Goal: Task Accomplishment & Management: Use online tool/utility

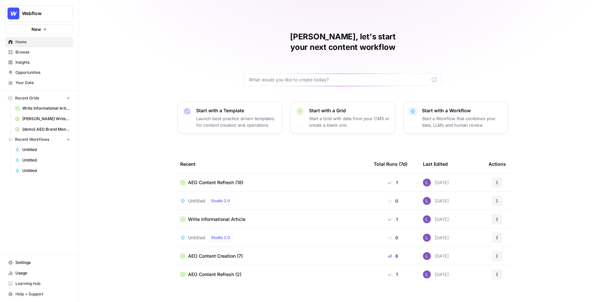
click at [221, 179] on span "AEO Content Refresh (18)" at bounding box center [215, 182] width 55 height 7
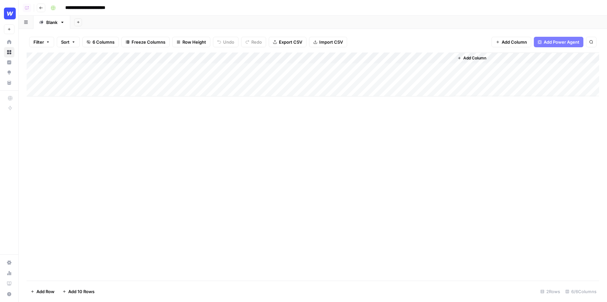
click at [509, 37] on button "Add Column" at bounding box center [511, 42] width 40 height 10
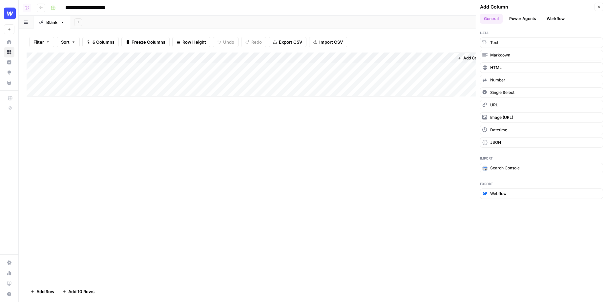
click at [517, 188] on button "Webflow" at bounding box center [541, 193] width 123 height 10
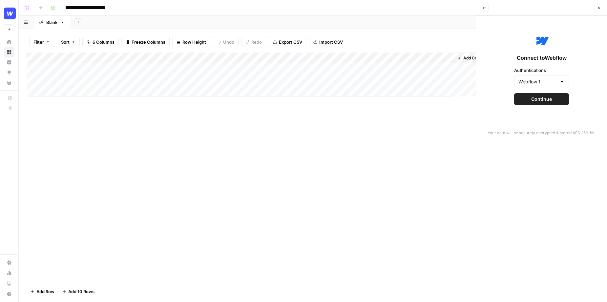
click at [547, 99] on span "Continue" at bounding box center [541, 99] width 21 height 7
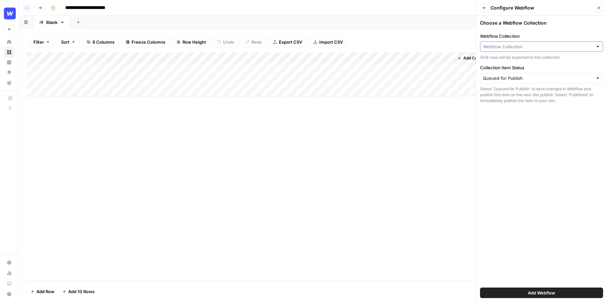
click at [518, 46] on input "Webflow Collection" at bounding box center [538, 46] width 110 height 7
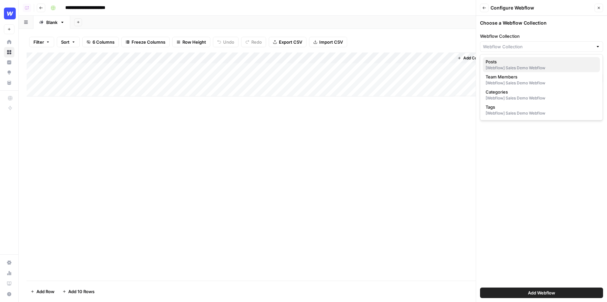
click at [500, 60] on span "Posts" at bounding box center [540, 61] width 109 height 7
type input "Posts"
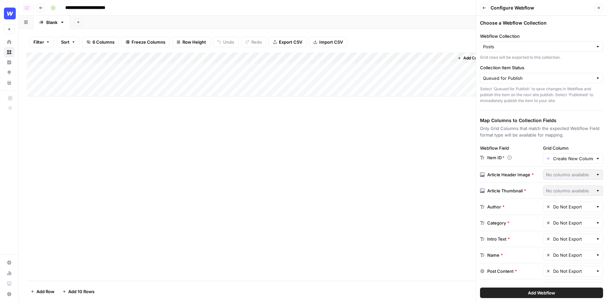
click at [540, 83] on div "Collection Item Status Queued for Publish Select 'Queued for Publish' to save c…" at bounding box center [541, 83] width 123 height 39
click at [535, 78] on input "Collection Item Status" at bounding box center [538, 78] width 110 height 7
click at [535, 77] on input "Collection Item Status" at bounding box center [538, 78] width 110 height 7
click at [507, 142] on div "Choose a Webflow Collection Webflow Collection Posts Grid rows will be exported…" at bounding box center [541, 159] width 131 height 286
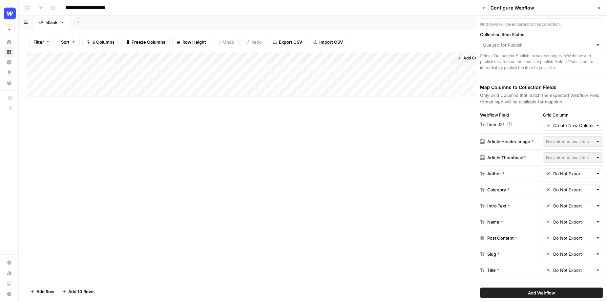
scroll to position [40, 0]
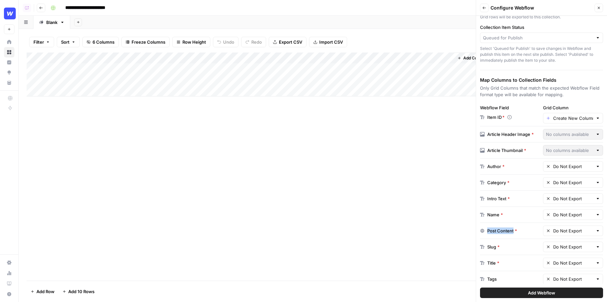
drag, startPoint x: 487, startPoint y: 227, endPoint x: 517, endPoint y: 226, distance: 30.5
click at [517, 227] on div "Post Content *" at bounding box center [510, 230] width 60 height 7
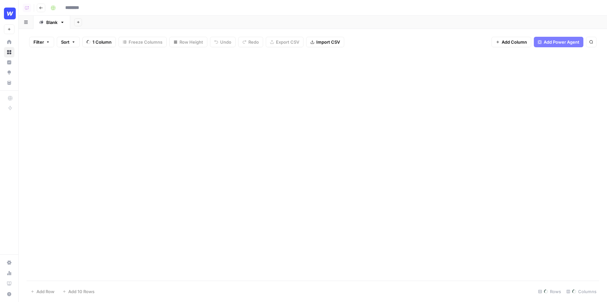
type input "**********"
type input "Webflow 1"
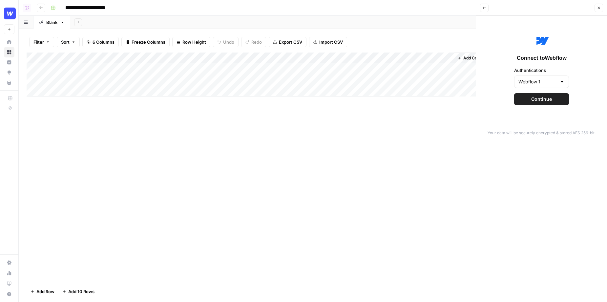
click at [381, 68] on div "Add Column" at bounding box center [313, 74] width 573 height 44
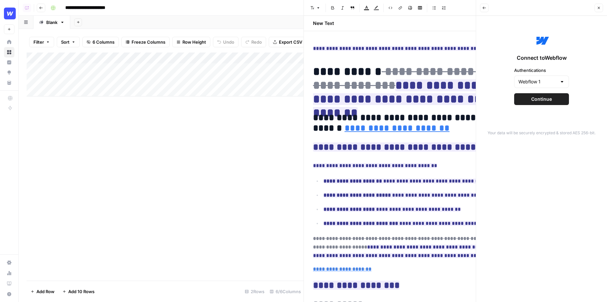
click at [469, 12] on div "Font style Bold Italic Block quote Text color Highlight color Code block Link I…" at bounding box center [412, 8] width 209 height 9
click at [595, 7] on button "Close" at bounding box center [598, 8] width 9 height 9
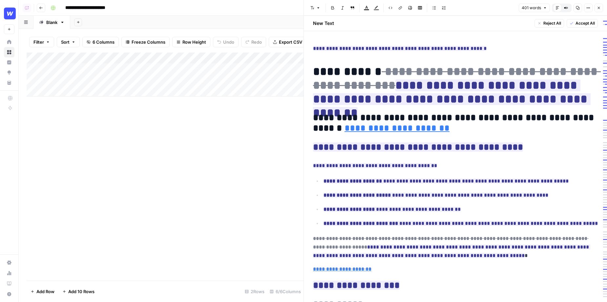
click at [601, 10] on button "Close" at bounding box center [598, 8] width 9 height 9
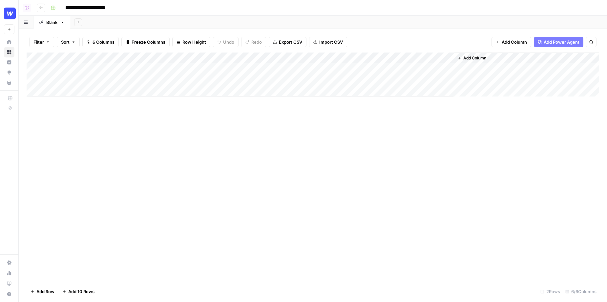
click at [573, 46] on button "Add Power Agent" at bounding box center [559, 42] width 50 height 10
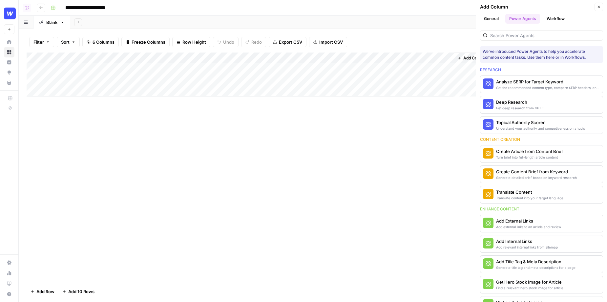
click at [592, 9] on div "Add Column" at bounding box center [536, 7] width 113 height 7
click at [602, 8] on button "Close" at bounding box center [598, 7] width 9 height 9
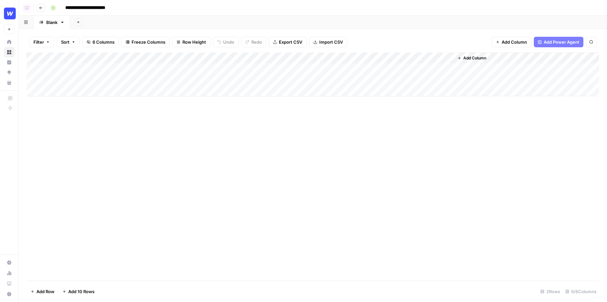
click at [509, 45] on span "Add Column" at bounding box center [514, 42] width 25 height 7
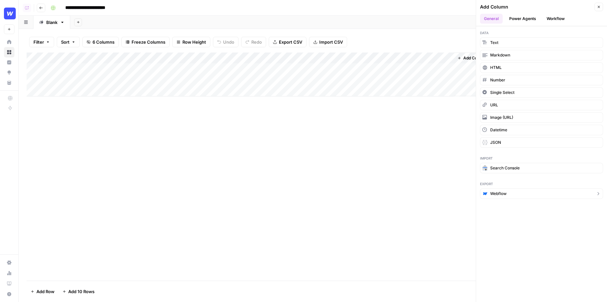
click at [503, 188] on button "Webflow" at bounding box center [541, 193] width 123 height 10
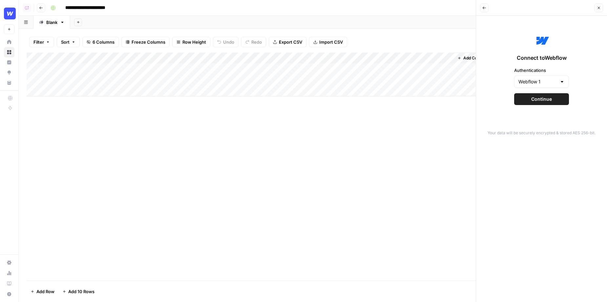
click at [547, 95] on button "Continue" at bounding box center [541, 99] width 55 height 12
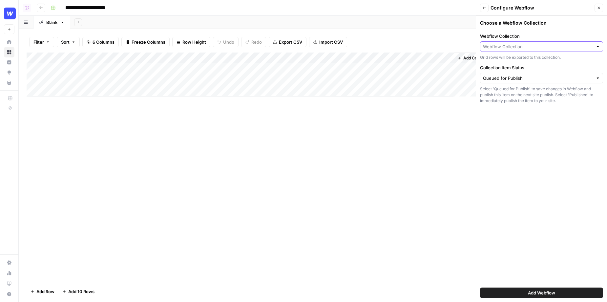
click at [530, 48] on input "Webflow Collection" at bounding box center [538, 46] width 110 height 7
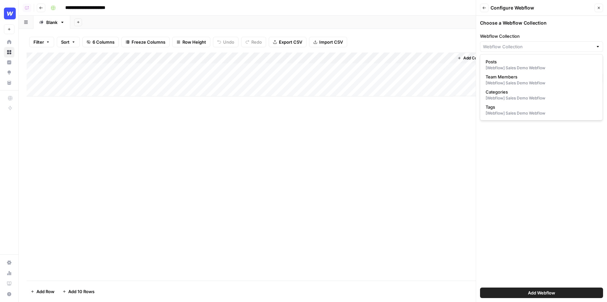
click at [530, 64] on span "Posts" at bounding box center [540, 61] width 109 height 7
type input "Posts"
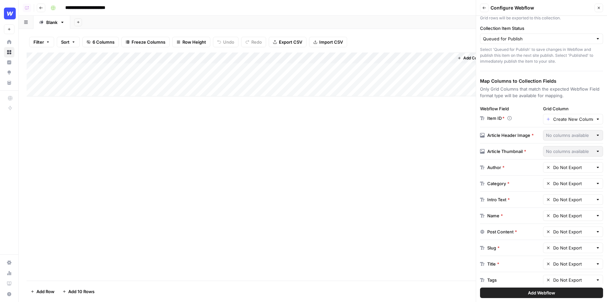
scroll to position [40, 0]
click at [571, 227] on input "text" at bounding box center [573, 230] width 40 height 7
click at [561, 270] on span "Article Comparison" at bounding box center [571, 270] width 47 height 7
type input "Article Comparison"
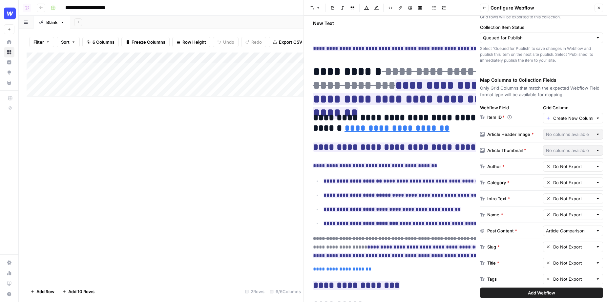
click at [467, 20] on div "New Text Reject All Accept All" at bounding box center [455, 23] width 293 height 15
click at [600, 7] on icon "button" at bounding box center [599, 8] width 4 height 4
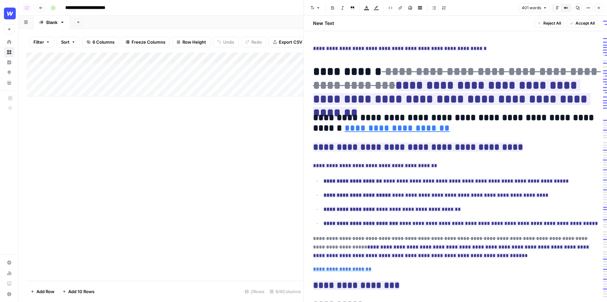
click at [596, 9] on button "Close" at bounding box center [598, 8] width 9 height 9
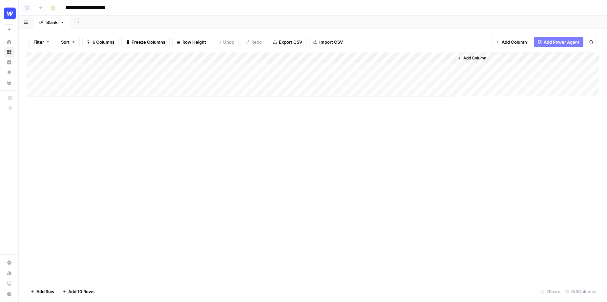
click at [477, 59] on span "Add Column" at bounding box center [474, 58] width 23 height 6
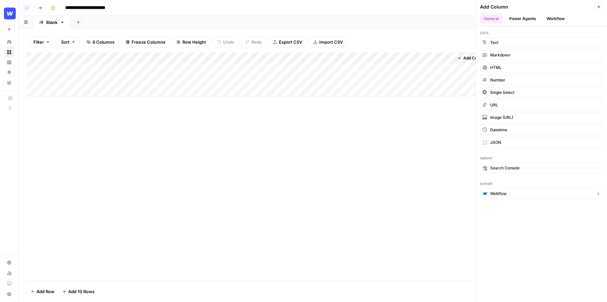
click at [502, 191] on span "Webflow" at bounding box center [498, 194] width 16 height 6
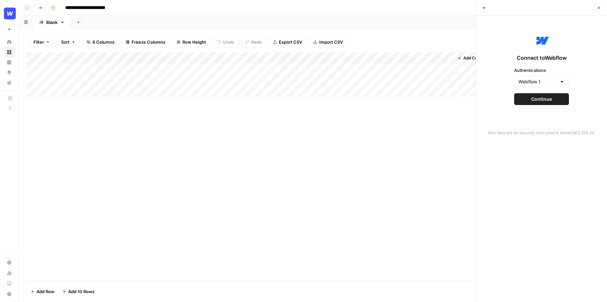
click at [554, 103] on button "Continue" at bounding box center [541, 99] width 55 height 12
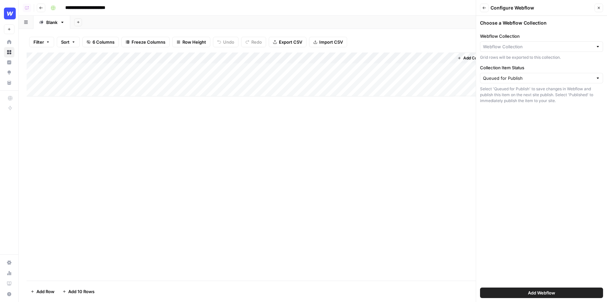
click at [540, 50] on div at bounding box center [541, 46] width 123 height 10
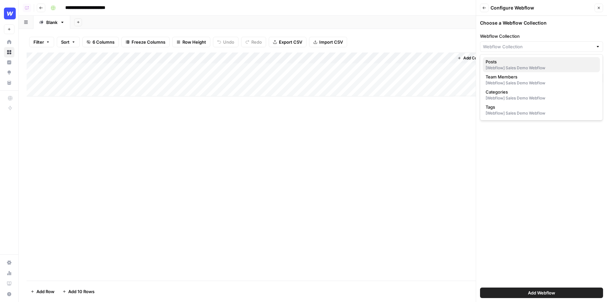
click at [541, 66] on div "[Webflow] Sales Demo Webflow" at bounding box center [542, 68] width 112 height 6
type input "Posts"
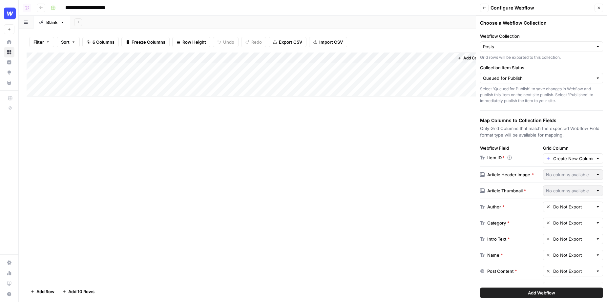
click at [542, 55] on div "Grid rows will be exported to this collection." at bounding box center [541, 57] width 123 height 6
click at [549, 50] on div "Posts" at bounding box center [541, 46] width 123 height 10
click at [545, 94] on button "Categories [Webflow] Sales Demo Webflow" at bounding box center [541, 94] width 117 height 15
type input "Categories"
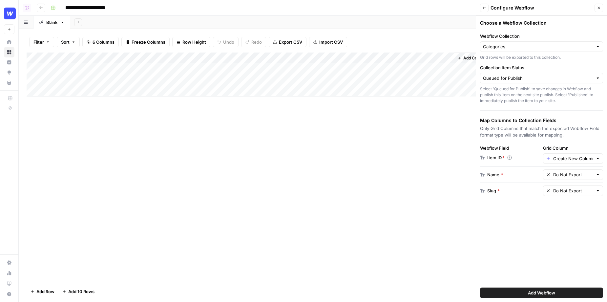
click at [540, 40] on div "Webflow Collection Categories Grid rows will be exported to this collection." at bounding box center [541, 47] width 123 height 28
click at [542, 50] on div "Categories" at bounding box center [541, 46] width 123 height 10
click at [0, 0] on div "Configure Webflow" at bounding box center [0, 0] width 0 height 0
click at [487, 10] on button "Back" at bounding box center [484, 8] width 9 height 9
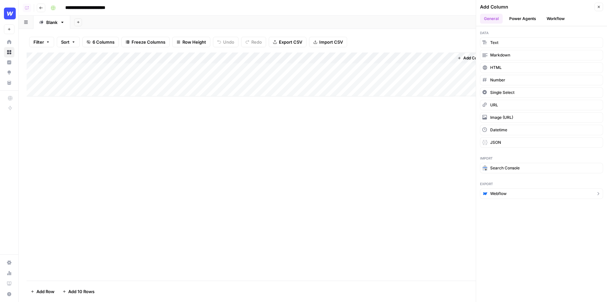
click at [501, 191] on span "Webflow" at bounding box center [498, 194] width 16 height 6
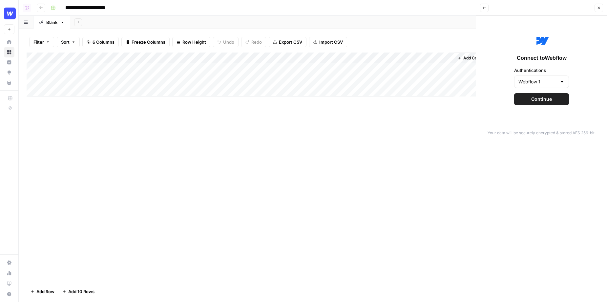
click at [544, 101] on span "Continue" at bounding box center [541, 99] width 21 height 7
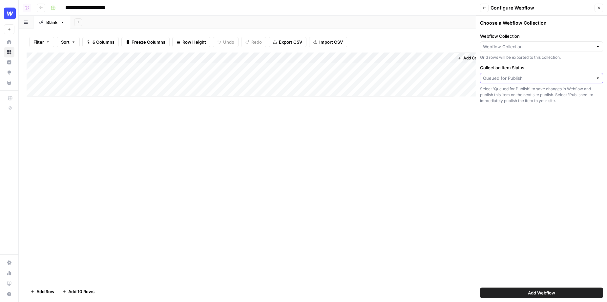
click at [536, 75] on input "Collection Item Status" at bounding box center [538, 78] width 110 height 7
type input "Queued for Publish"
click at [534, 50] on div at bounding box center [541, 46] width 123 height 10
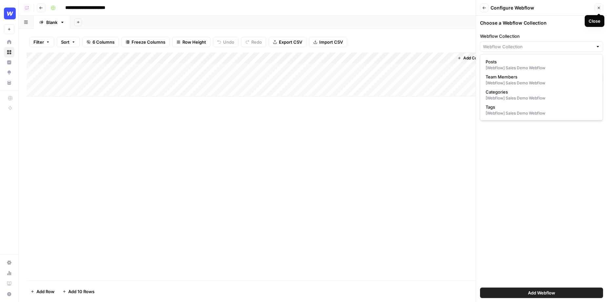
click at [598, 6] on icon "button" at bounding box center [599, 8] width 4 height 4
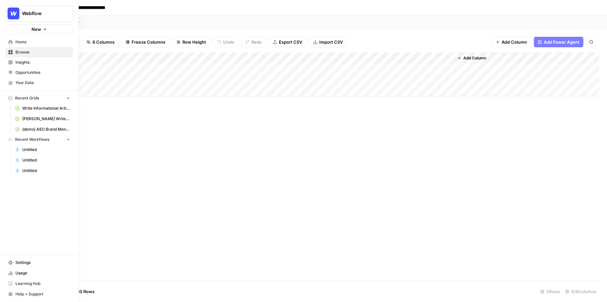
click at [23, 42] on span "Home" at bounding box center [42, 42] width 55 height 6
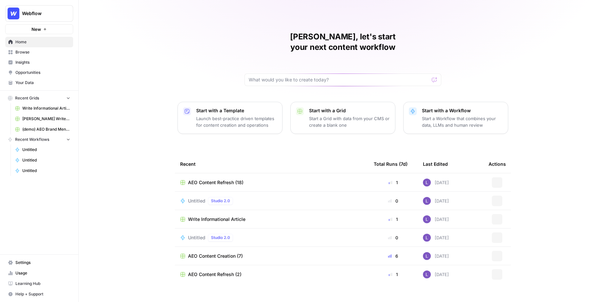
click at [40, 51] on span "Browse" at bounding box center [42, 52] width 55 height 6
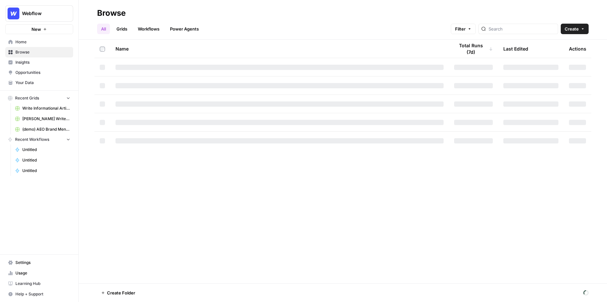
click at [153, 24] on link "Workflows" at bounding box center [149, 29] width 30 height 10
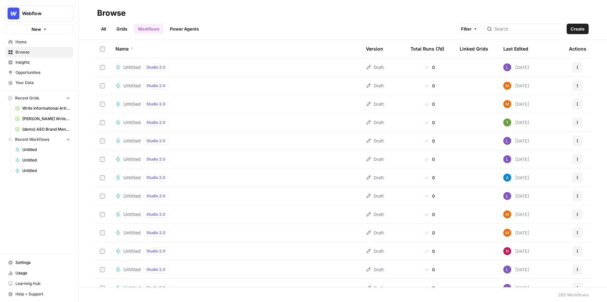
click at [580, 31] on span "Create" at bounding box center [578, 29] width 14 height 7
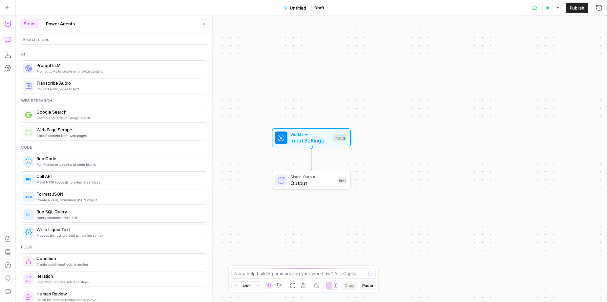
click at [8, 39] on icon "button" at bounding box center [8, 39] width 7 height 7
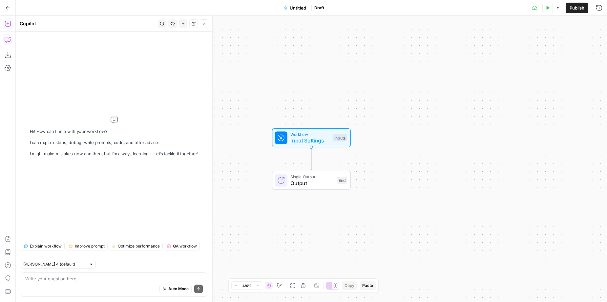
click at [10, 26] on icon "button" at bounding box center [8, 23] width 7 height 7
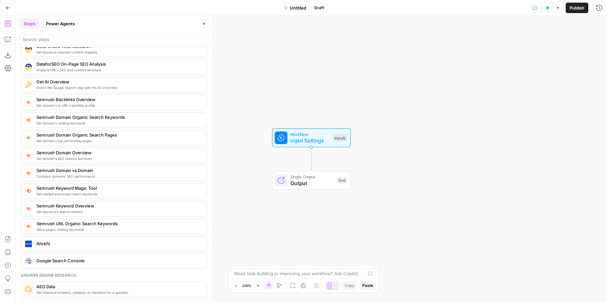
scroll to position [699, 0]
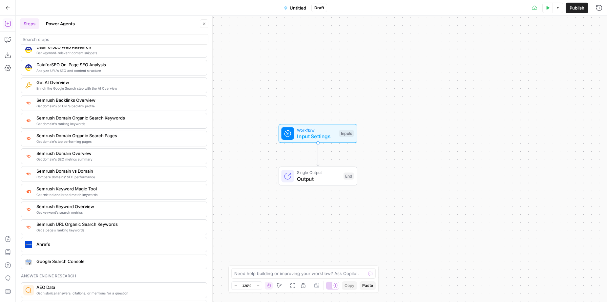
click at [68, 239] on div "Ahrefs" at bounding box center [113, 244] width 181 height 10
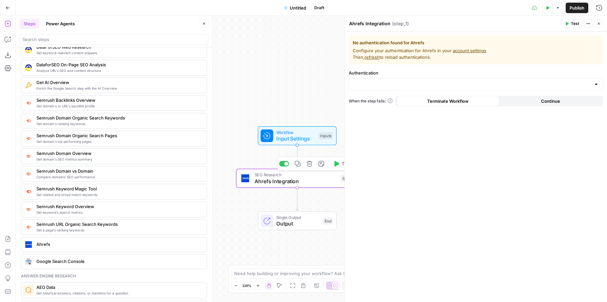
click at [310, 168] on button "Delete step" at bounding box center [309, 163] width 10 height 10
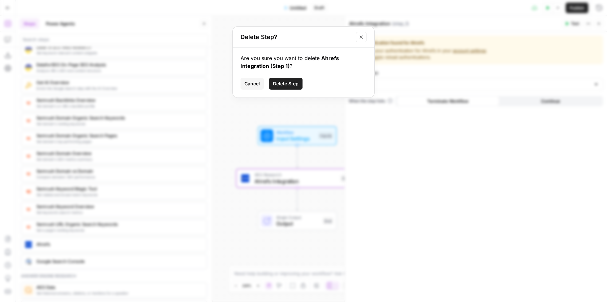
click at [297, 81] on span "Delete Step" at bounding box center [286, 83] width 26 height 7
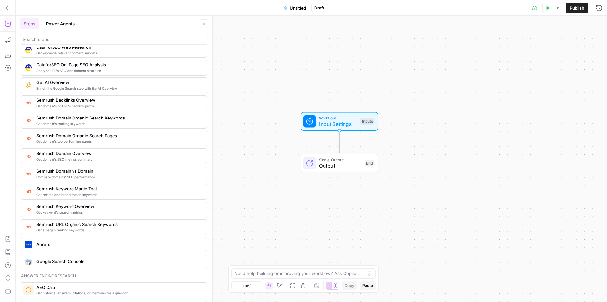
click at [68, 31] on div at bounding box center [114, 37] width 189 height 13
click at [67, 21] on button "Power Agents" at bounding box center [60, 23] width 37 height 10
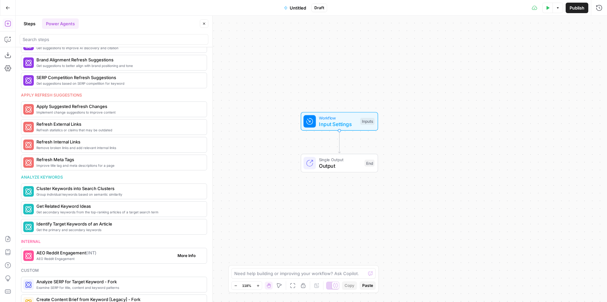
scroll to position [0, 0]
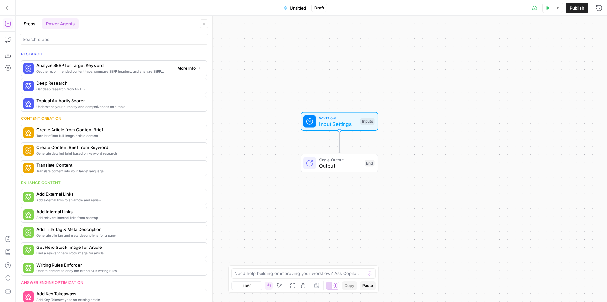
click at [188, 69] on span "More Info" at bounding box center [186, 68] width 18 height 6
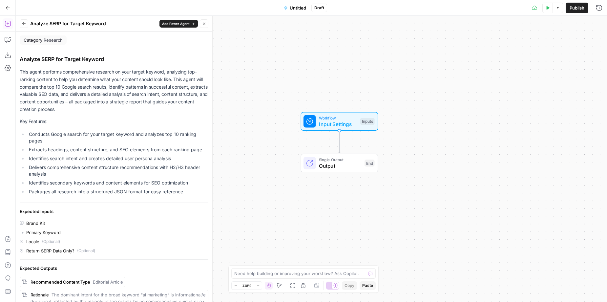
scroll to position [171, 0]
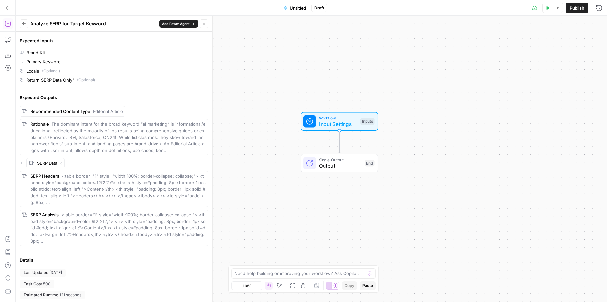
drag, startPoint x: 65, startPoint y: 284, endPoint x: 21, endPoint y: 276, distance: 45.0
click at [21, 276] on div "Last Updated [DATE] Task Cost 500 Estimated Runtime 121 seconds" at bounding box center [114, 283] width 189 height 31
click at [24, 25] on icon "button" at bounding box center [24, 24] width 4 height 4
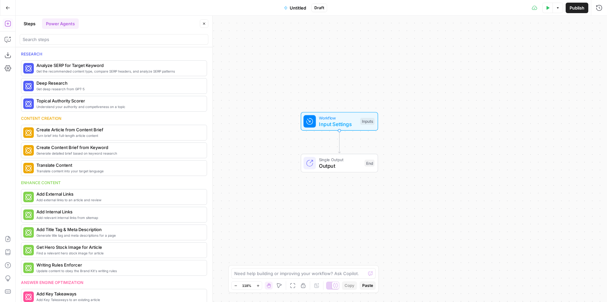
scroll to position [0, 0]
click at [9, 5] on button "Go Back" at bounding box center [8, 8] width 12 height 12
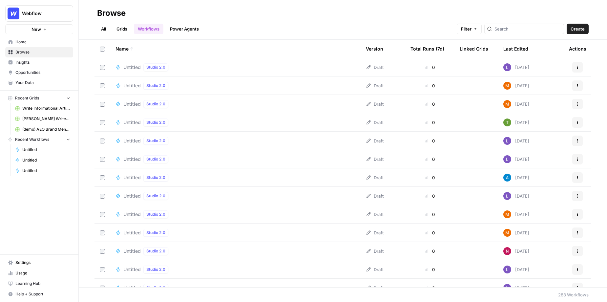
click at [133, 67] on span "Untitled" at bounding box center [131, 67] width 17 height 7
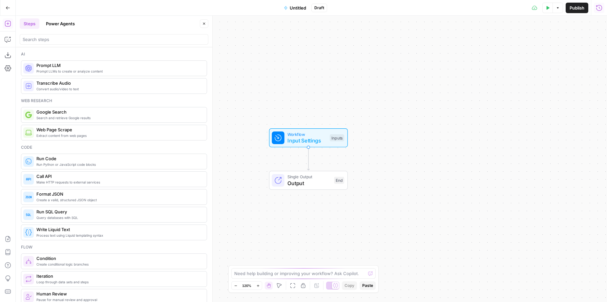
click at [604, 5] on button "Run History" at bounding box center [599, 8] width 10 height 10
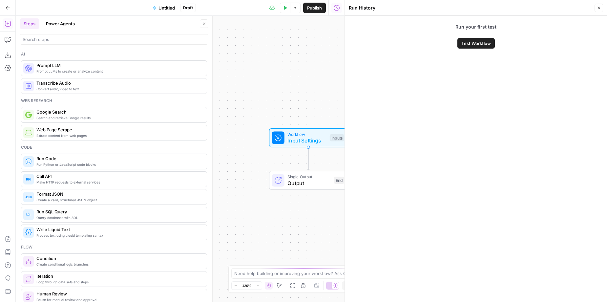
drag, startPoint x: 569, startPoint y: 25, endPoint x: 246, endPoint y: 5, distance: 322.8
click at [262, 5] on body "Webflow New Home Browse Insights Opportunities Your Data Recent Grids Write Inf…" at bounding box center [303, 151] width 607 height 302
click at [8, 10] on icon "button" at bounding box center [8, 8] width 5 height 5
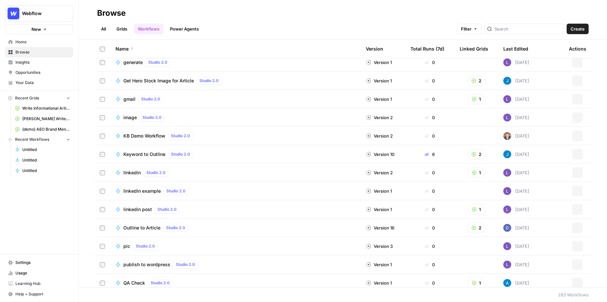
scroll to position [4011, 0]
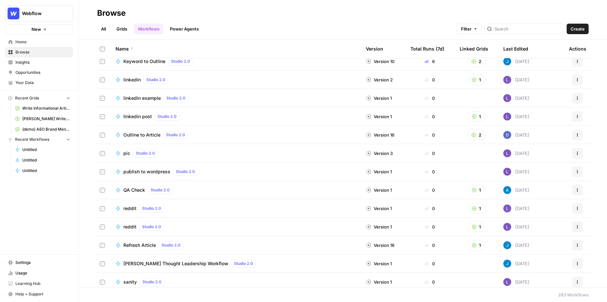
click at [126, 116] on span "linkedin post" at bounding box center [137, 116] width 29 height 7
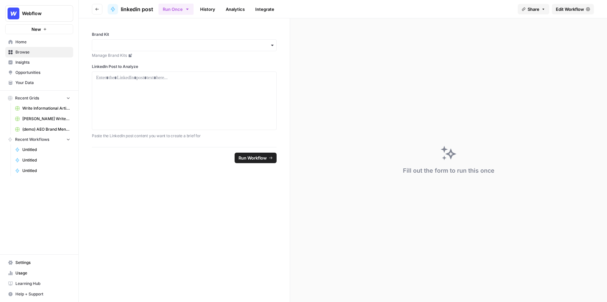
click at [561, 9] on span "Edit Workflow" at bounding box center [570, 9] width 28 height 7
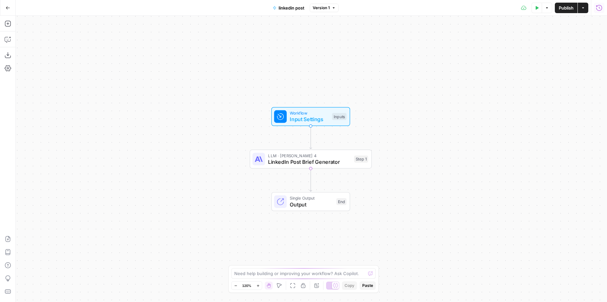
click at [598, 8] on icon "button" at bounding box center [599, 8] width 7 height 7
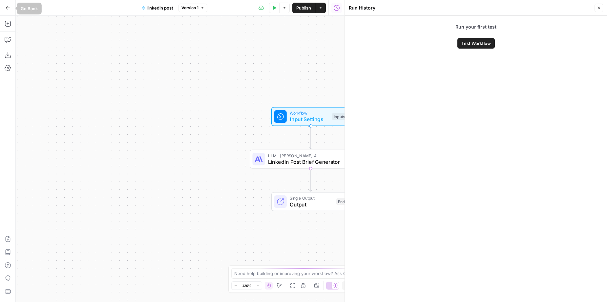
click at [4, 4] on button "Go Back" at bounding box center [8, 8] width 12 height 12
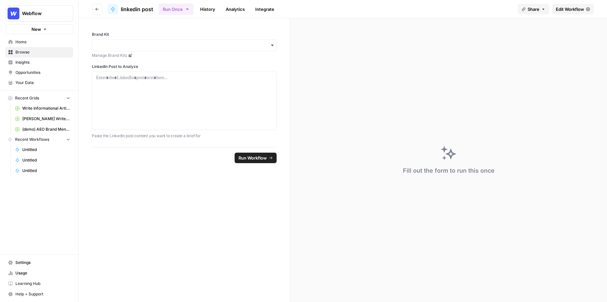
click at [37, 45] on link "Home" at bounding box center [39, 42] width 68 height 10
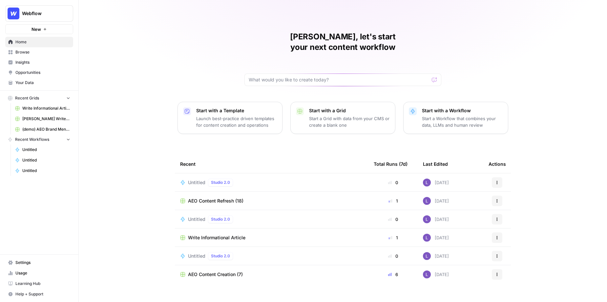
click at [196, 198] on span "AEO Content Refresh (18)" at bounding box center [215, 201] width 55 height 7
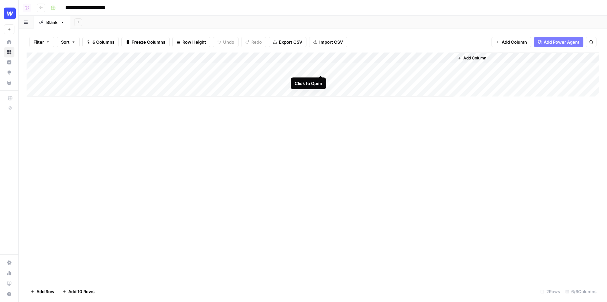
click at [321, 67] on div "Add Column" at bounding box center [313, 74] width 573 height 44
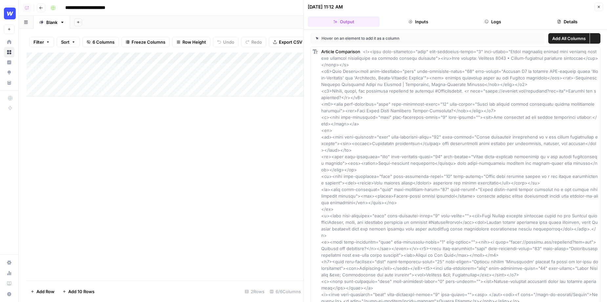
click at [558, 21] on icon "button" at bounding box center [559, 22] width 4 height 4
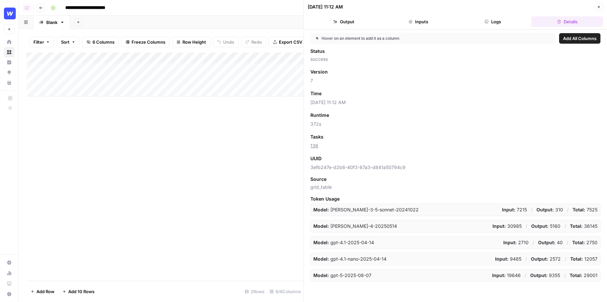
drag, startPoint x: 329, startPoint y: 147, endPoint x: 310, endPoint y: 146, distance: 18.8
click at [310, 147] on span "136" at bounding box center [455, 145] width 290 height 7
click at [596, 5] on button "Close" at bounding box center [598, 7] width 9 height 9
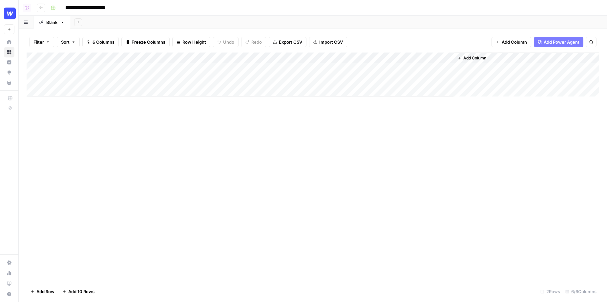
click at [549, 37] on button "Add Power Agent" at bounding box center [559, 42] width 50 height 10
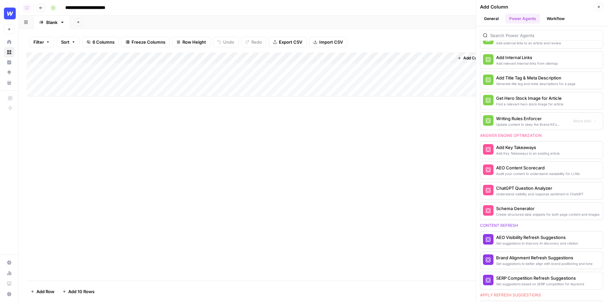
scroll to position [195, 0]
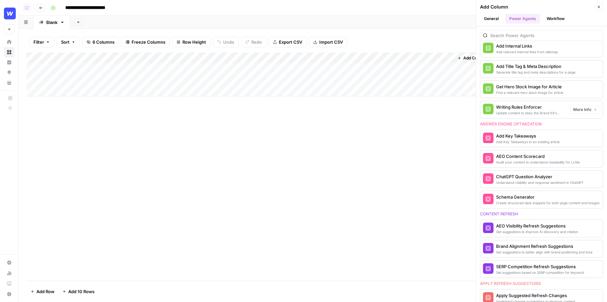
click at [514, 86] on div "Get Hero Stock Image for Article" at bounding box center [529, 86] width 67 height 7
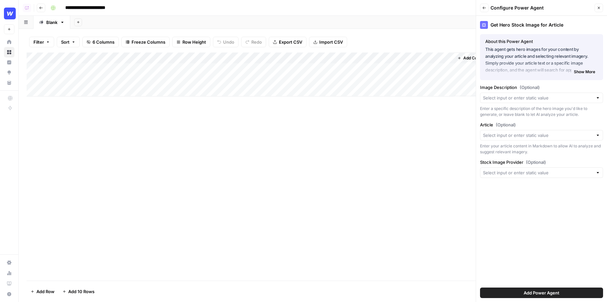
click at [596, 11] on button "Close" at bounding box center [598, 8] width 9 height 9
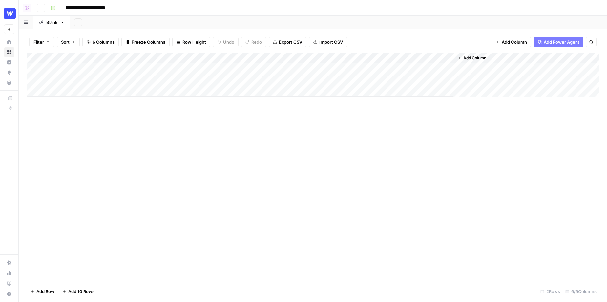
click at [478, 62] on button "Add Column" at bounding box center [472, 58] width 34 height 9
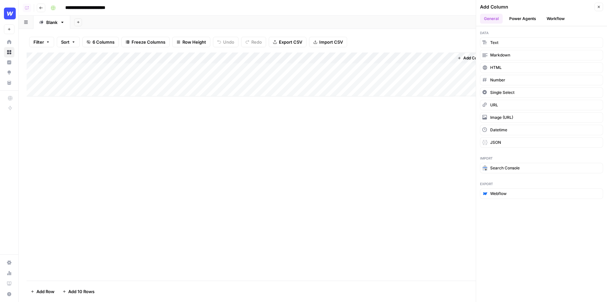
click at [552, 21] on button "Workflow" at bounding box center [556, 19] width 26 height 10
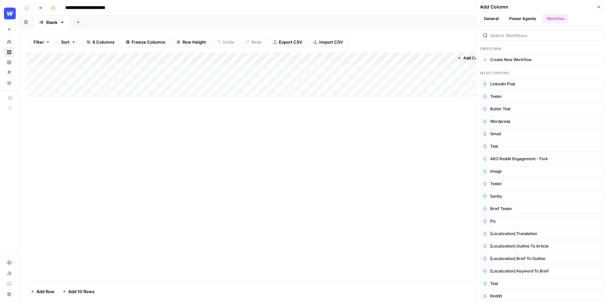
click at [508, 61] on span "Create New Workflow" at bounding box center [510, 60] width 41 height 6
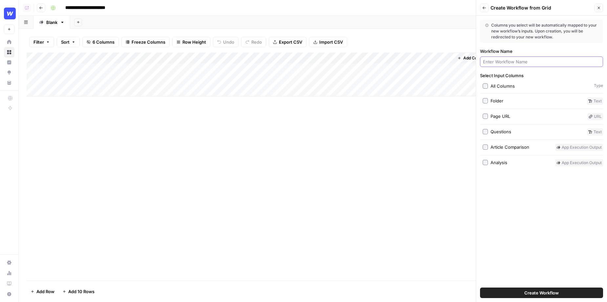
click at [517, 65] on div at bounding box center [541, 61] width 123 height 10
type input "o"
type input "image"
click at [480, 287] on button "Create Workflow" at bounding box center [541, 292] width 123 height 10
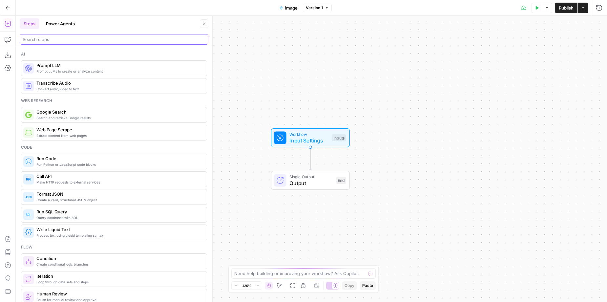
click at [53, 40] on input "search" at bounding box center [114, 39] width 183 height 7
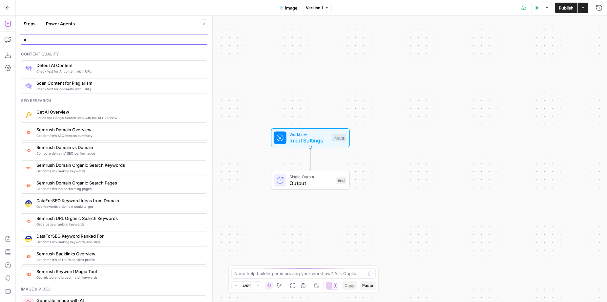
type input "a"
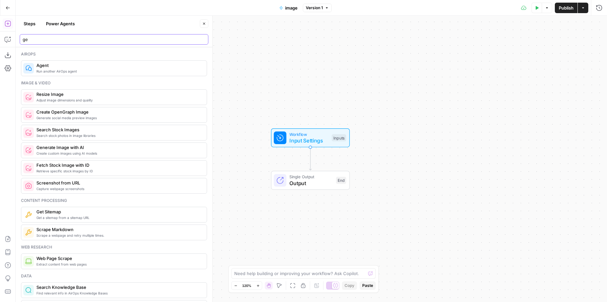
type input "g"
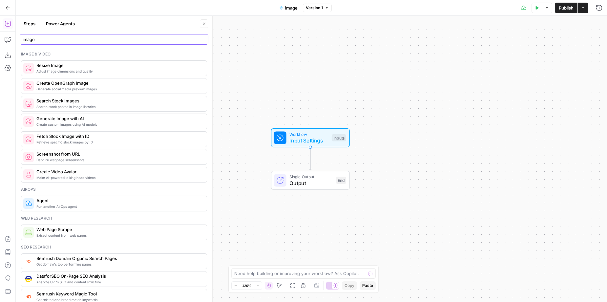
scroll to position [10, 0]
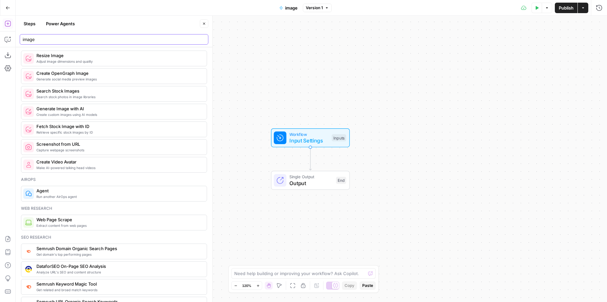
type input "image"
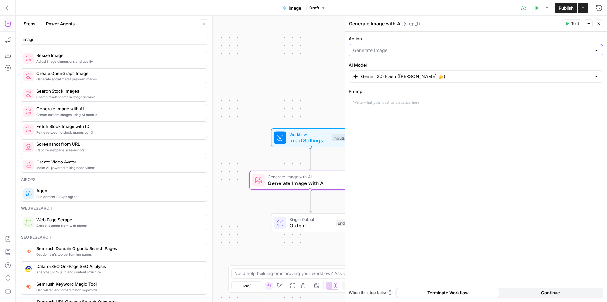
click at [411, 51] on input "Action" at bounding box center [472, 50] width 238 height 7
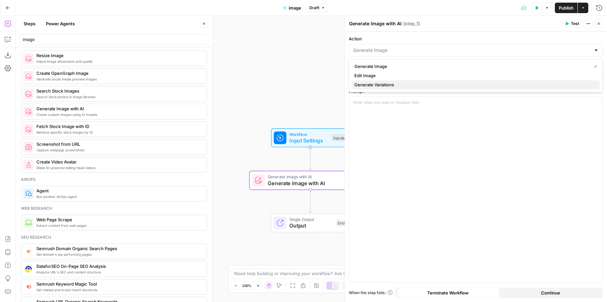
click at [385, 87] on span "Generate Variations" at bounding box center [474, 84] width 240 height 7
type input "Generate Variations"
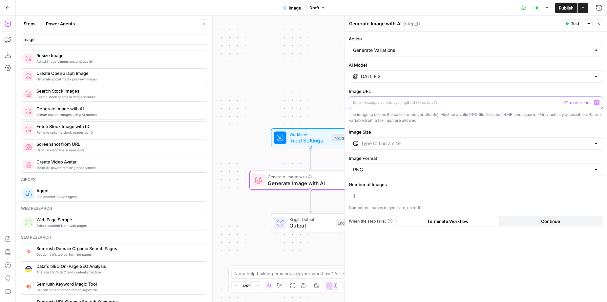
click at [360, 101] on p at bounding box center [476, 102] width 246 height 7
drag, startPoint x: 356, startPoint y: 101, endPoint x: 483, endPoint y: 106, distance: 126.4
click at [483, 106] on div at bounding box center [476, 103] width 254 height 12
click at [601, 24] on button "Close" at bounding box center [598, 23] width 9 height 9
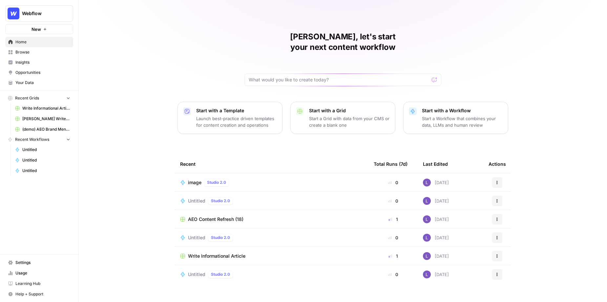
click at [36, 10] on span "Webflow" at bounding box center [42, 13] width 40 height 7
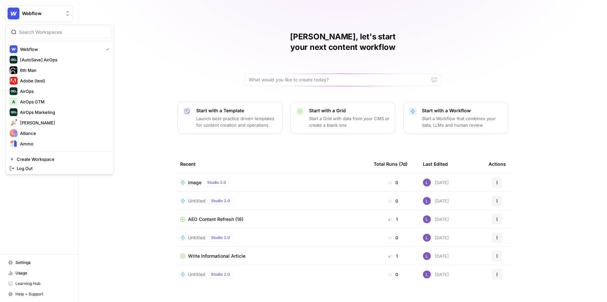
click at [43, 33] on input "search" at bounding box center [63, 32] width 89 height 7
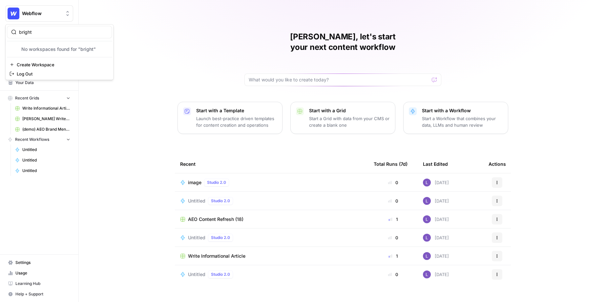
type input "bright"
click at [50, 60] on button "Create Workspace" at bounding box center [59, 64] width 105 height 9
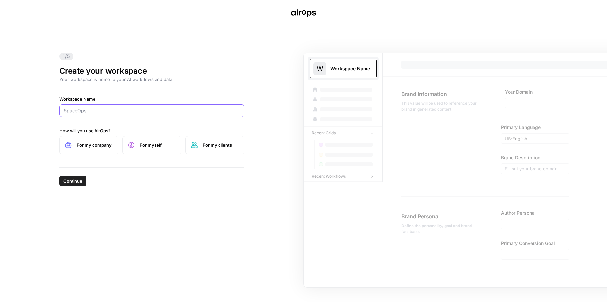
click at [103, 111] on input "Workspace Name" at bounding box center [152, 110] width 177 height 7
paste input "https://www.brighthive.io/"
drag, startPoint x: 129, startPoint y: 112, endPoint x: 46, endPoint y: 110, distance: 82.4
click at [46, 110] on div "1/5 Create your workspace Your workspace is home to your AI workflows and data.…" at bounding box center [303, 164] width 607 height 276
type input "Brighthive"
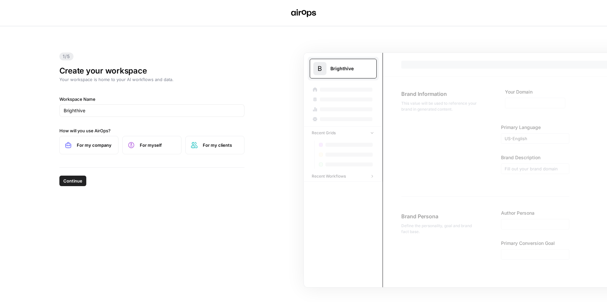
click at [76, 177] on span "Continue" at bounding box center [72, 180] width 19 height 7
drag, startPoint x: 86, startPoint y: 145, endPoint x: 72, endPoint y: 180, distance: 37.7
click at [86, 145] on span "For my company" at bounding box center [95, 145] width 36 height 7
click at [67, 196] on div "1/5 Create your workspace Your workspace is home to your AI workflows and data.…" at bounding box center [303, 164] width 607 height 276
click at [67, 184] on button "Continue" at bounding box center [72, 181] width 27 height 10
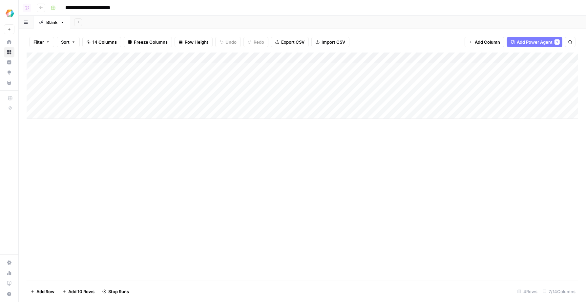
click at [40, 12] on header "**********" at bounding box center [302, 8] width 567 height 16
click at [39, 9] on icon "button" at bounding box center [41, 8] width 4 height 4
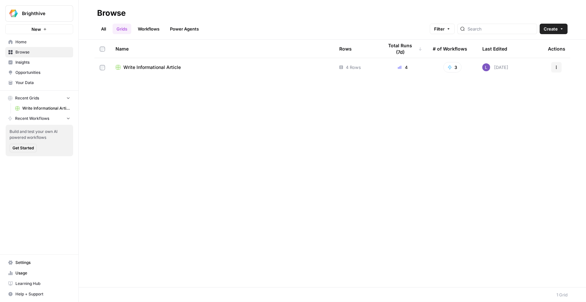
click at [138, 29] on link "Workflows" at bounding box center [149, 29] width 30 height 10
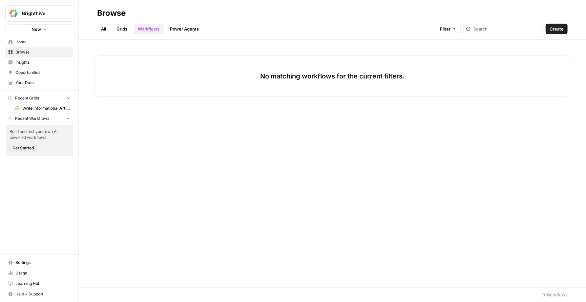
click at [567, 26] on button "Create" at bounding box center [557, 29] width 22 height 10
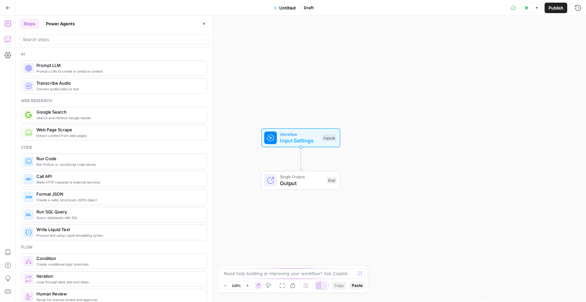
click at [5, 41] on icon "button" at bounding box center [8, 39] width 7 height 7
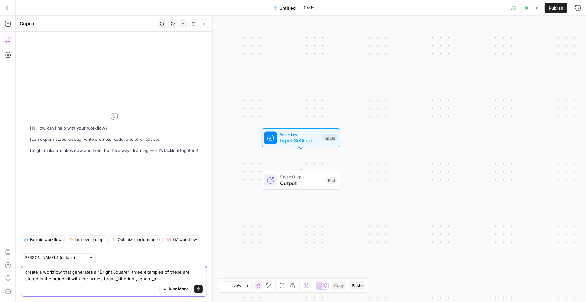
drag, startPoint x: 148, startPoint y: 281, endPoint x: 89, endPoint y: 278, distance: 59.1
click at [89, 278] on textarea "create a workflow that generates a "Bright Square". three examples of these are…" at bounding box center [113, 275] width 177 height 13
click at [121, 279] on textarea "create a workflow that generates a "Bright Square". three examples of these are…" at bounding box center [113, 275] width 177 height 13
click at [148, 279] on textarea "create a workflow that generates a "Bright Square". three examples of these are…" at bounding box center [113, 275] width 177 height 13
paste textarea "brand_kit.bright_square_a"
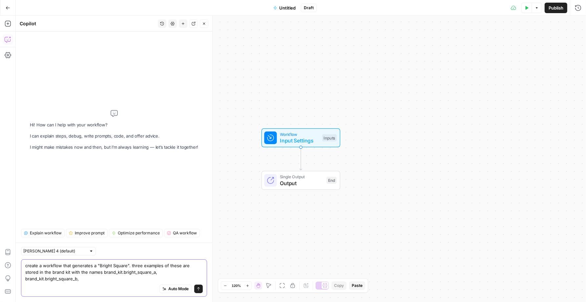
paste textarea "brand_kit.bright_square_a"
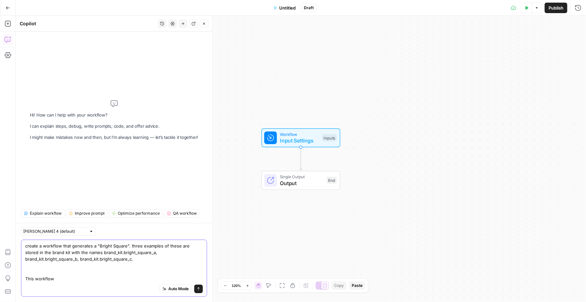
type textarea "create a workflow that generates a "Bright Square". three examples of these are…"
